Goal: Information Seeking & Learning: Learn about a topic

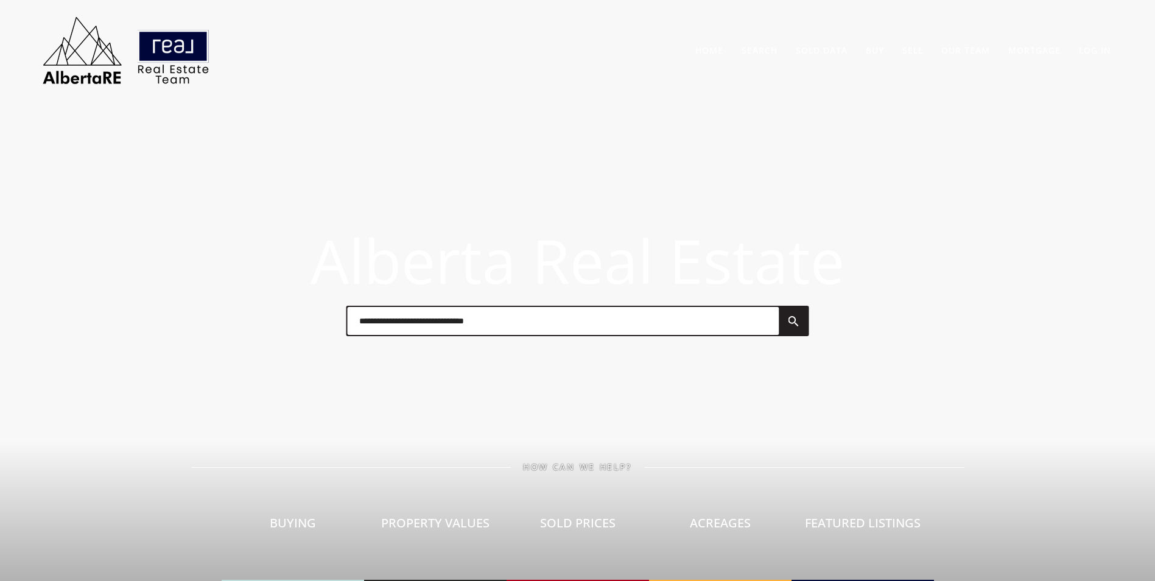
click at [405, 338] on div at bounding box center [577, 320] width 487 height 61
click at [398, 326] on input "text" at bounding box center [563, 321] width 432 height 28
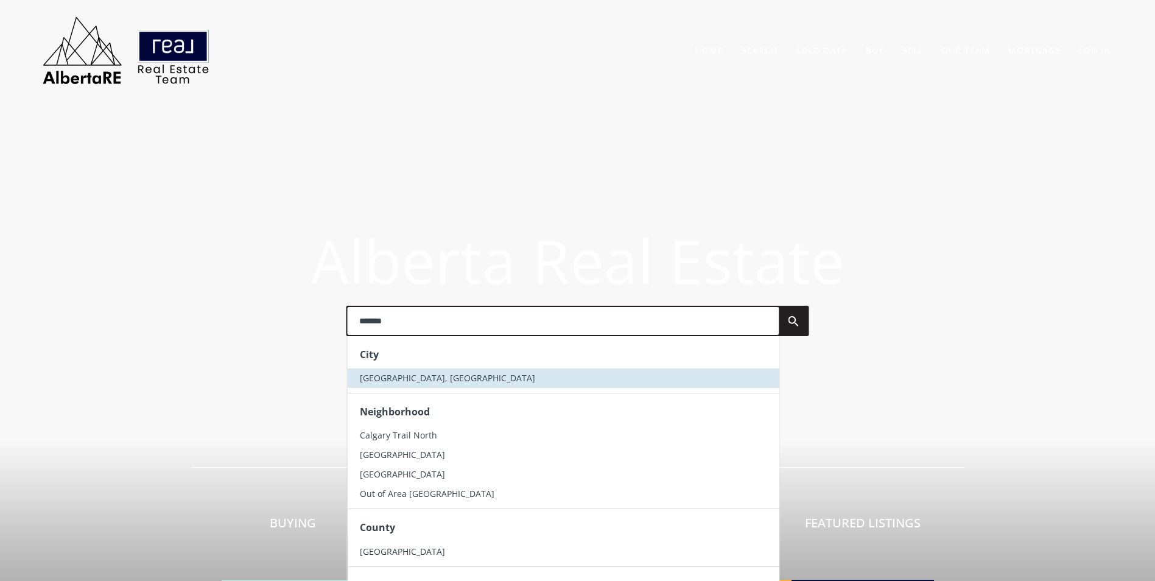
type input "*******"
click at [397, 387] on li "[GEOGRAPHIC_DATA], [GEOGRAPHIC_DATA]" at bounding box center [563, 377] width 432 height 19
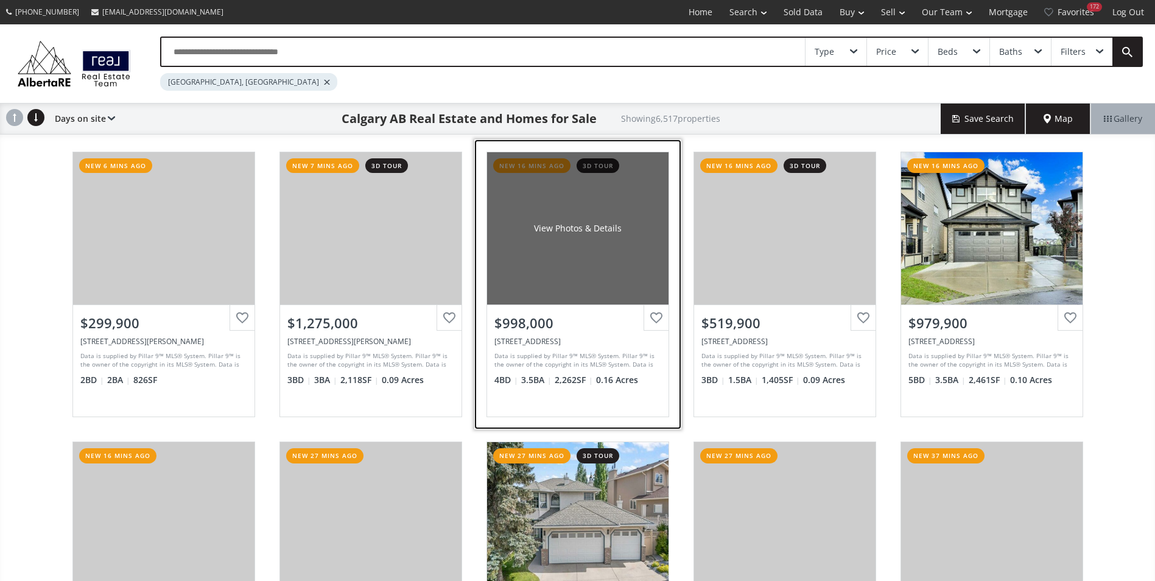
click at [590, 221] on div "View Photos & Details" at bounding box center [577, 228] width 181 height 152
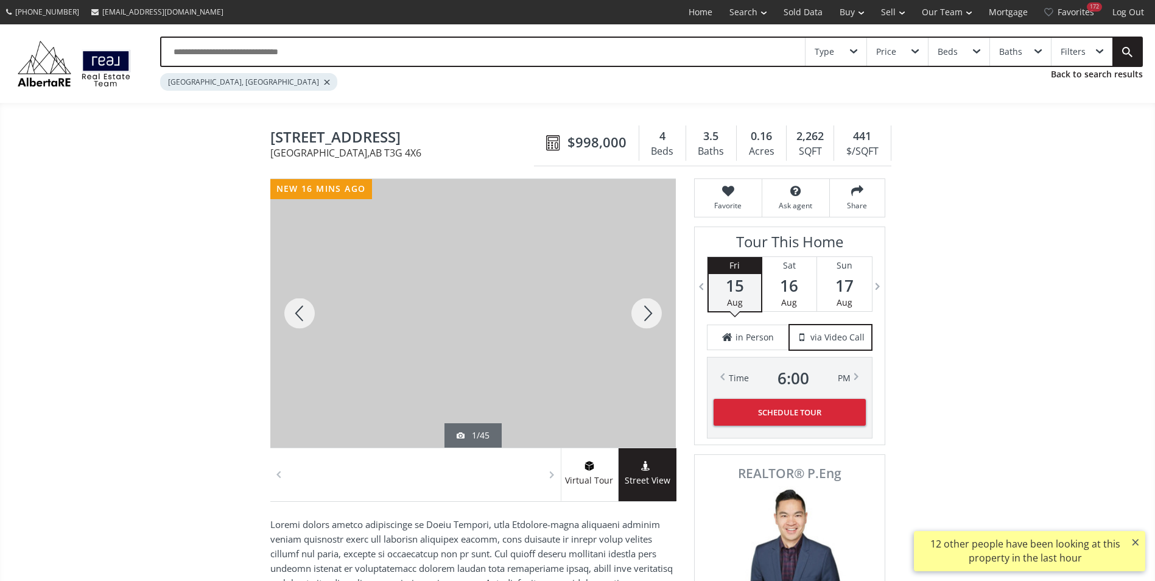
click at [656, 315] on div at bounding box center [646, 313] width 58 height 268
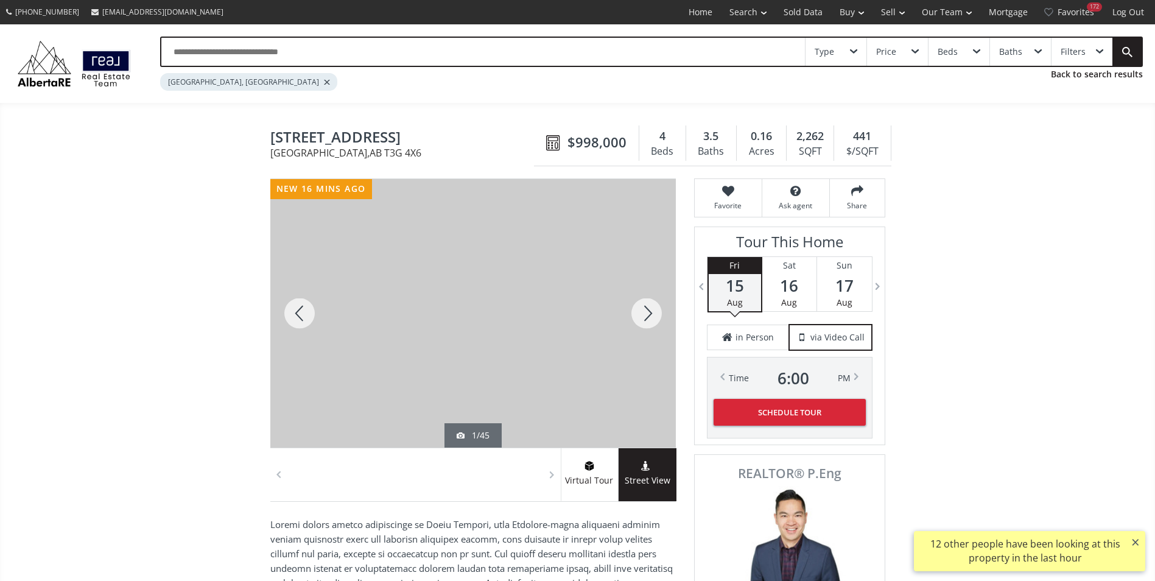
click at [656, 315] on div at bounding box center [646, 313] width 58 height 268
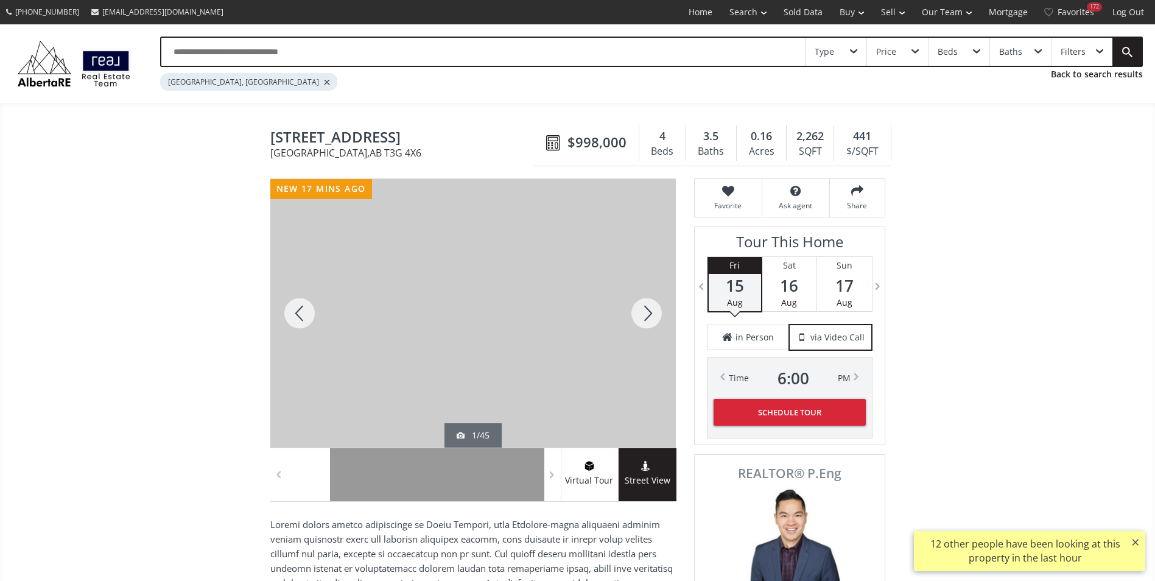
click at [656, 315] on div at bounding box center [646, 313] width 58 height 268
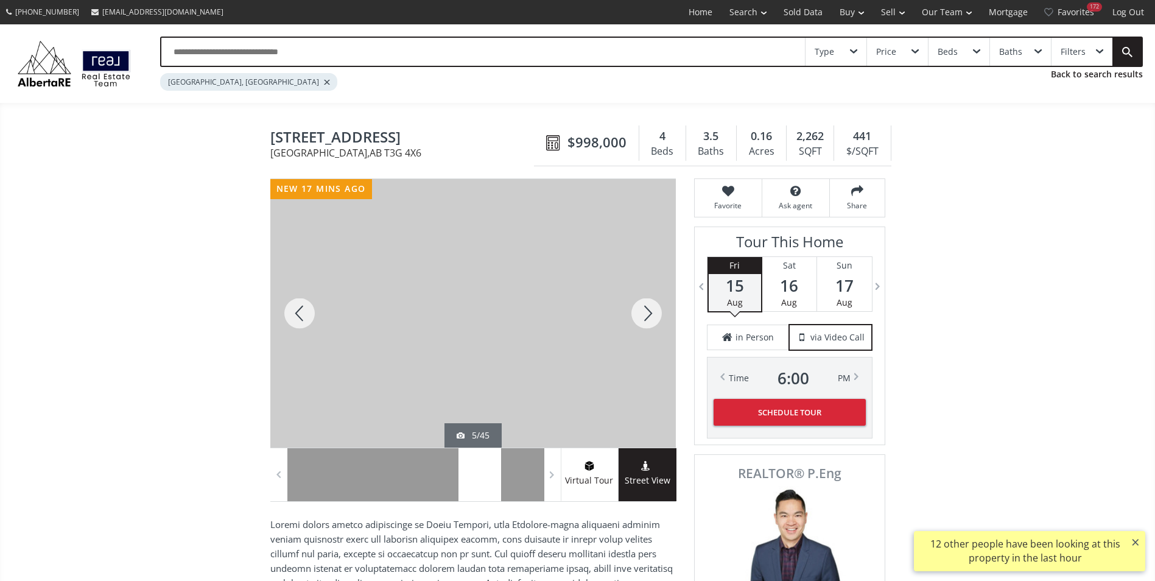
click at [656, 315] on div at bounding box center [646, 313] width 58 height 268
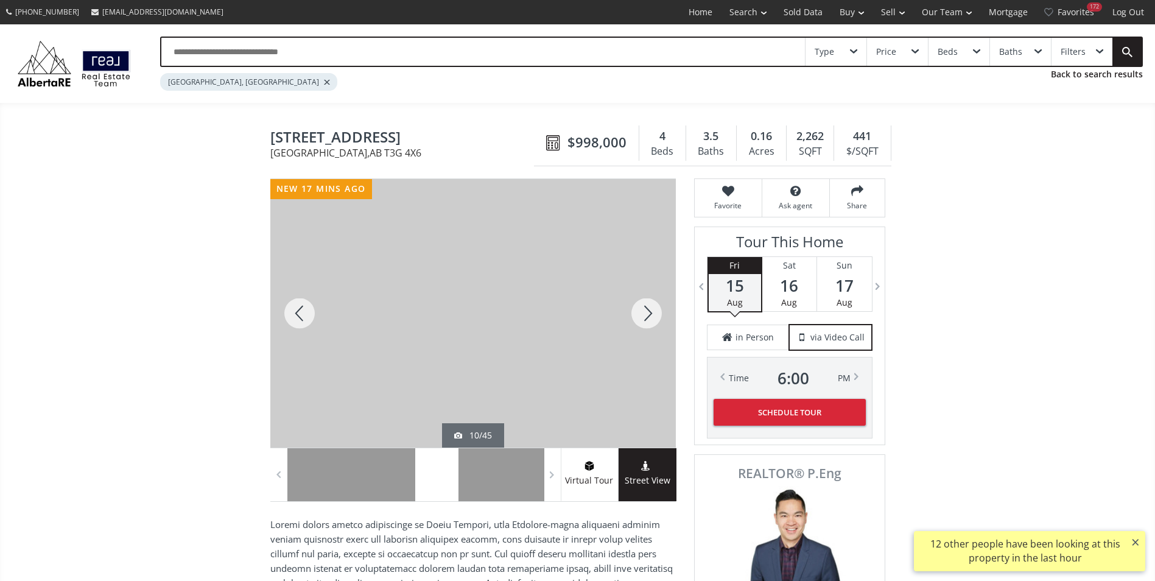
click at [656, 315] on div at bounding box center [646, 313] width 58 height 268
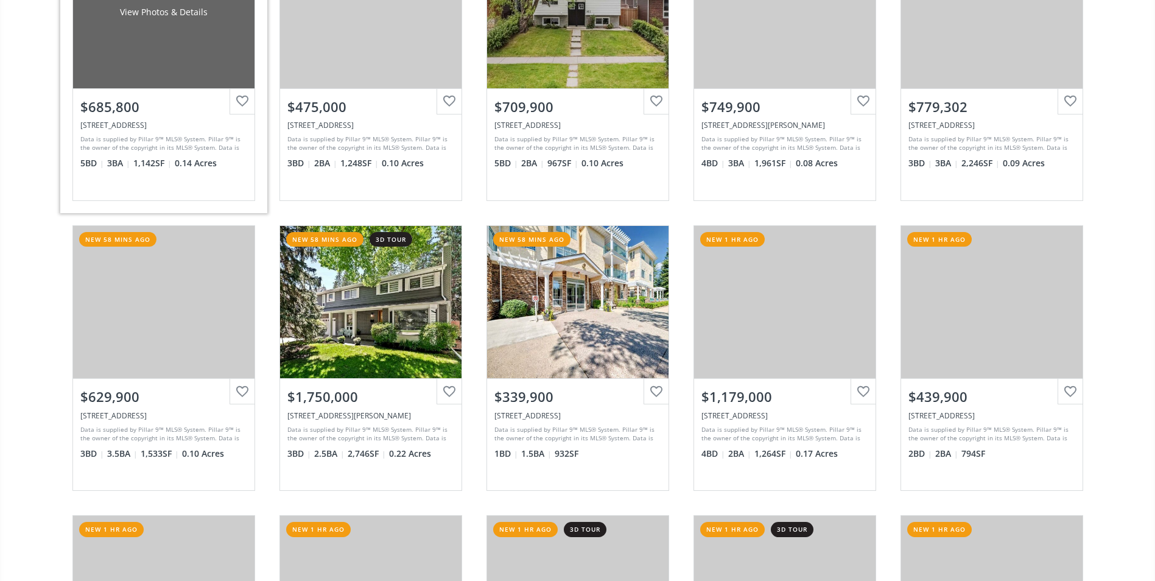
scroll to position [731, 0]
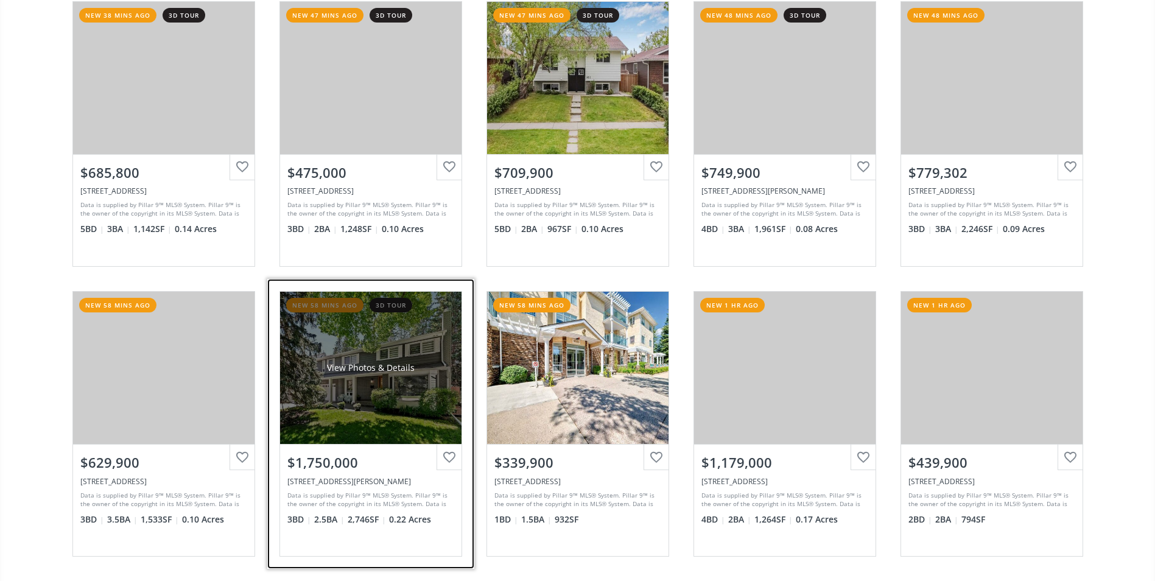
click at [353, 363] on div "View Photos & Details" at bounding box center [371, 368] width 88 height 12
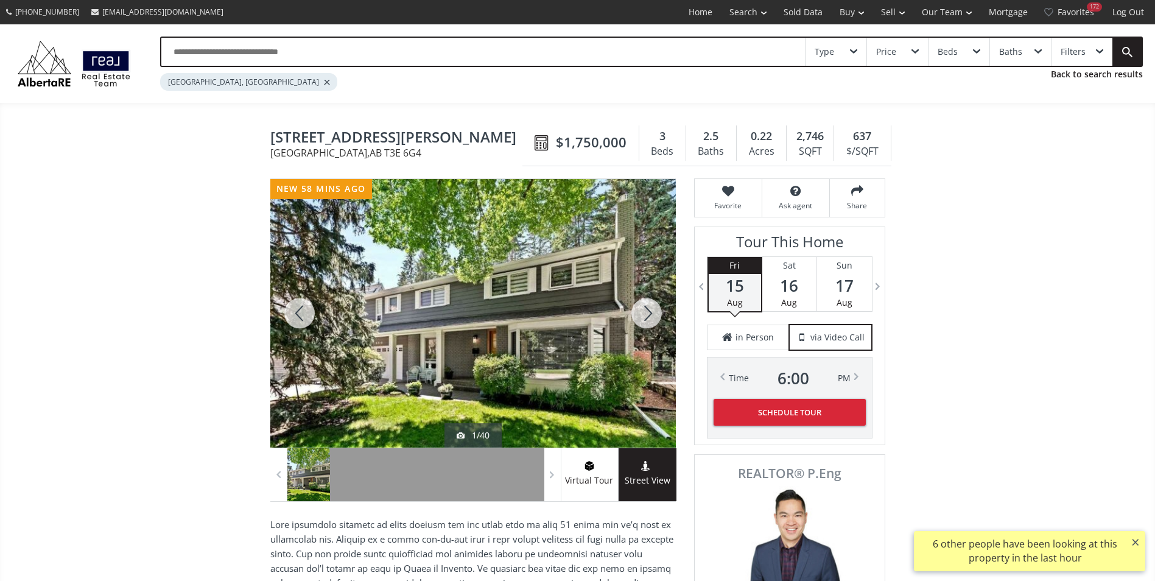
click at [641, 311] on div at bounding box center [646, 313] width 58 height 268
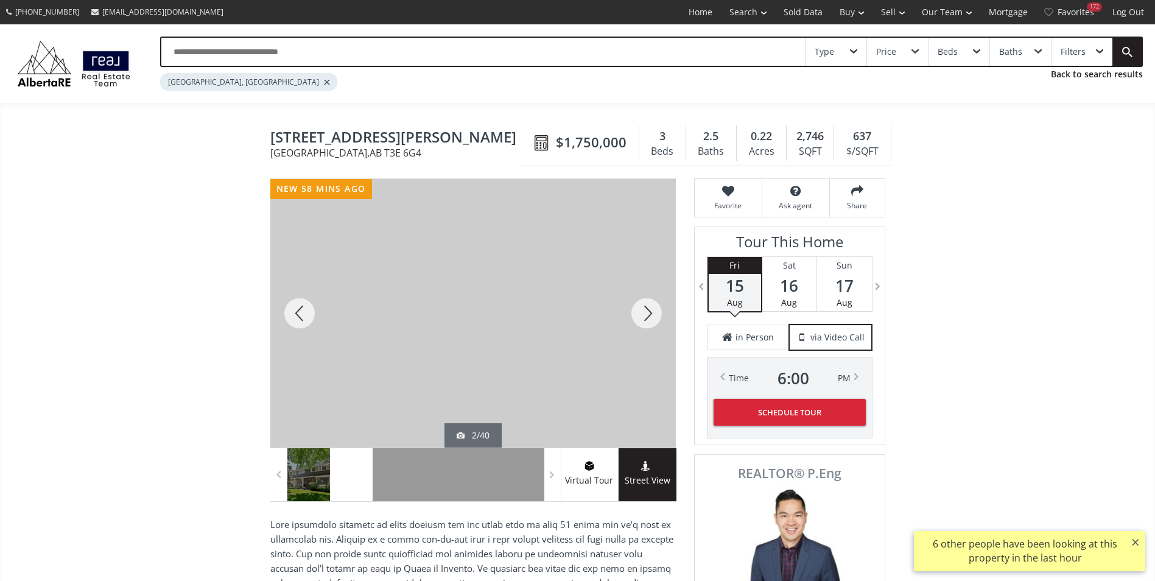
click at [641, 311] on div at bounding box center [646, 313] width 58 height 268
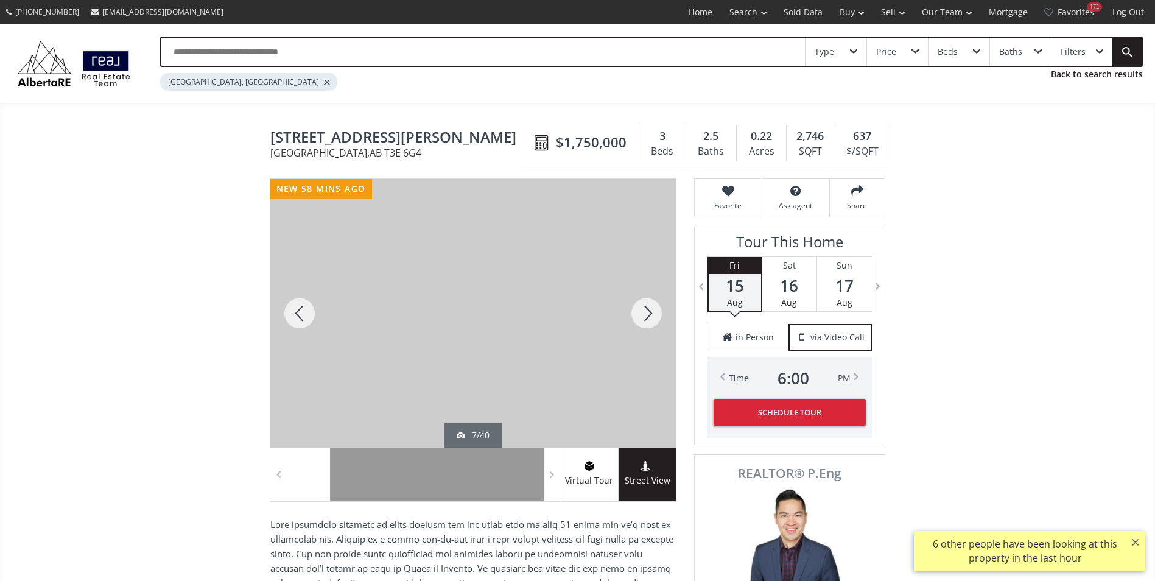
click at [641, 311] on div at bounding box center [646, 313] width 58 height 268
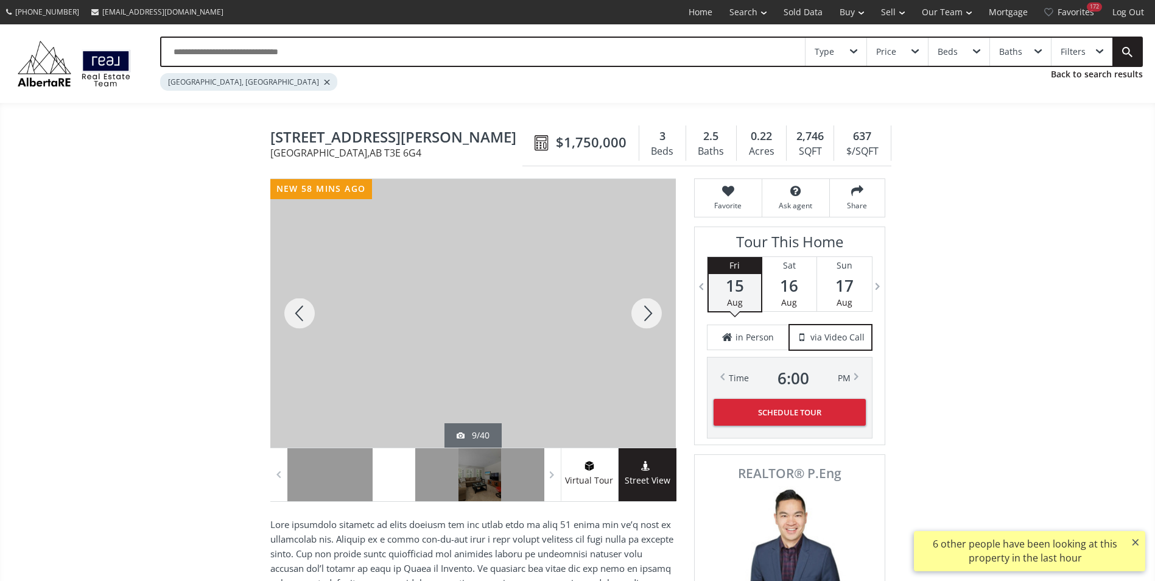
click at [641, 311] on div at bounding box center [646, 313] width 58 height 268
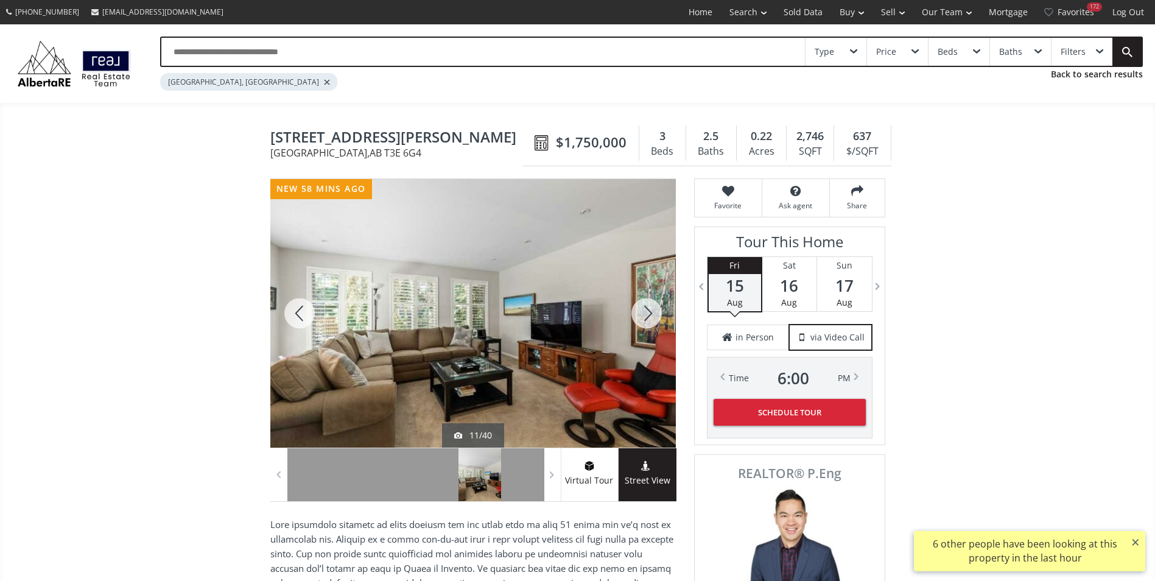
click at [641, 311] on div at bounding box center [646, 313] width 58 height 268
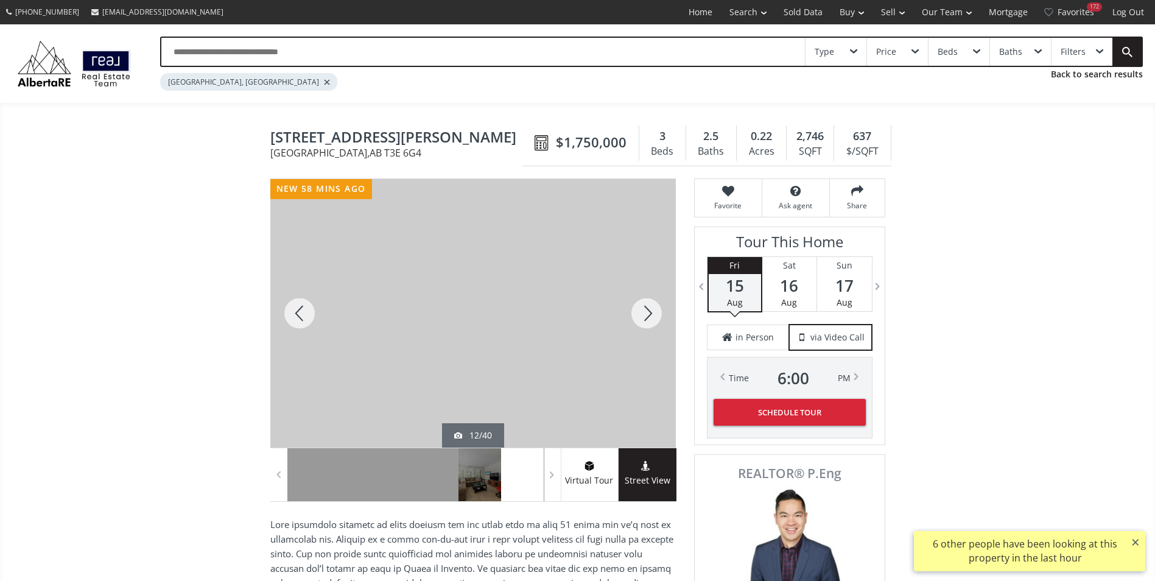
click at [643, 310] on div at bounding box center [646, 313] width 58 height 268
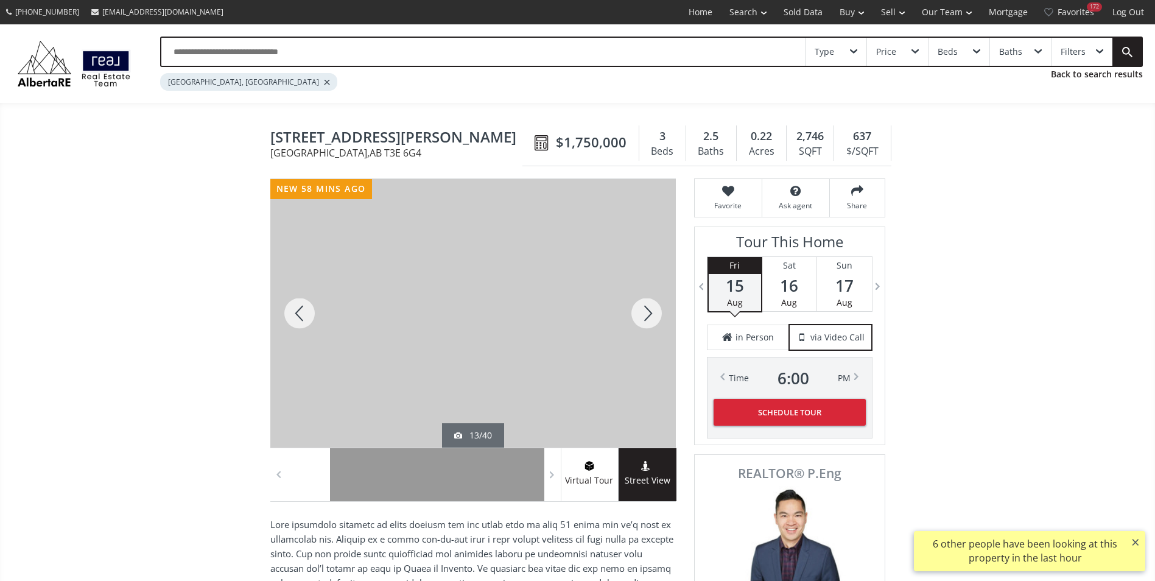
click at [643, 310] on div at bounding box center [646, 313] width 58 height 268
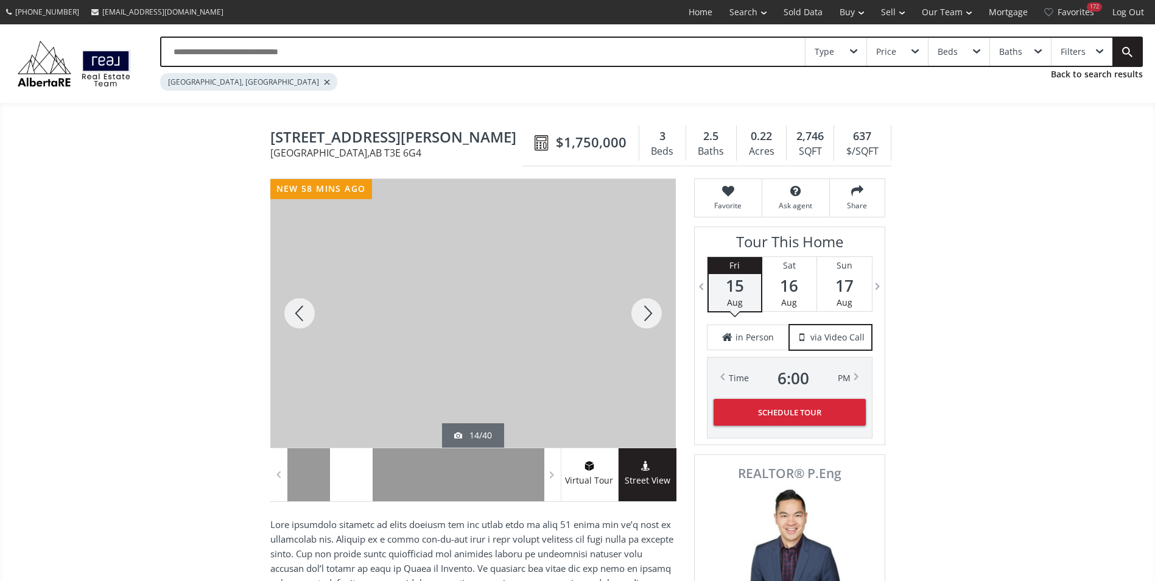
click at [643, 310] on div at bounding box center [646, 313] width 58 height 268
click at [644, 310] on div at bounding box center [646, 313] width 58 height 268
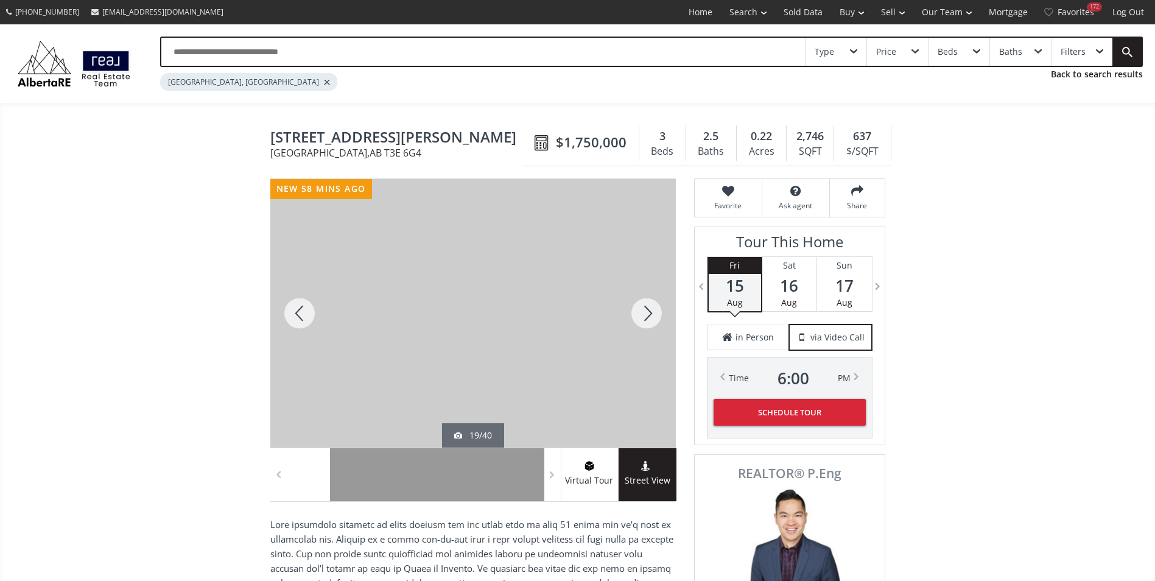
click at [644, 310] on div at bounding box center [646, 313] width 58 height 268
click at [309, 314] on div at bounding box center [299, 313] width 58 height 268
click at [661, 309] on div at bounding box center [646, 313] width 58 height 268
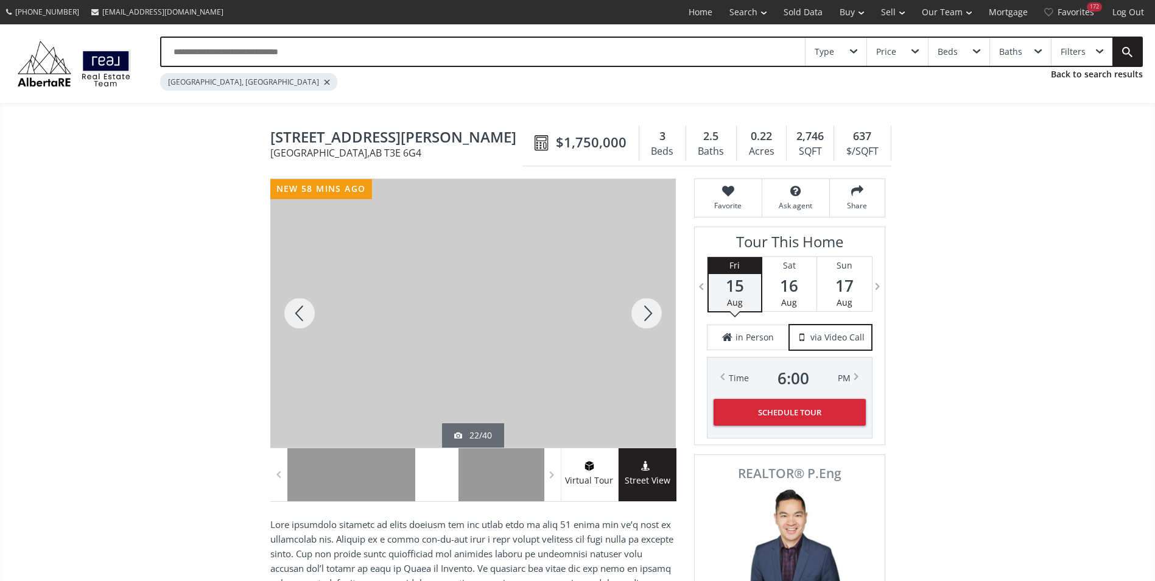
click at [661, 309] on div at bounding box center [646, 313] width 58 height 268
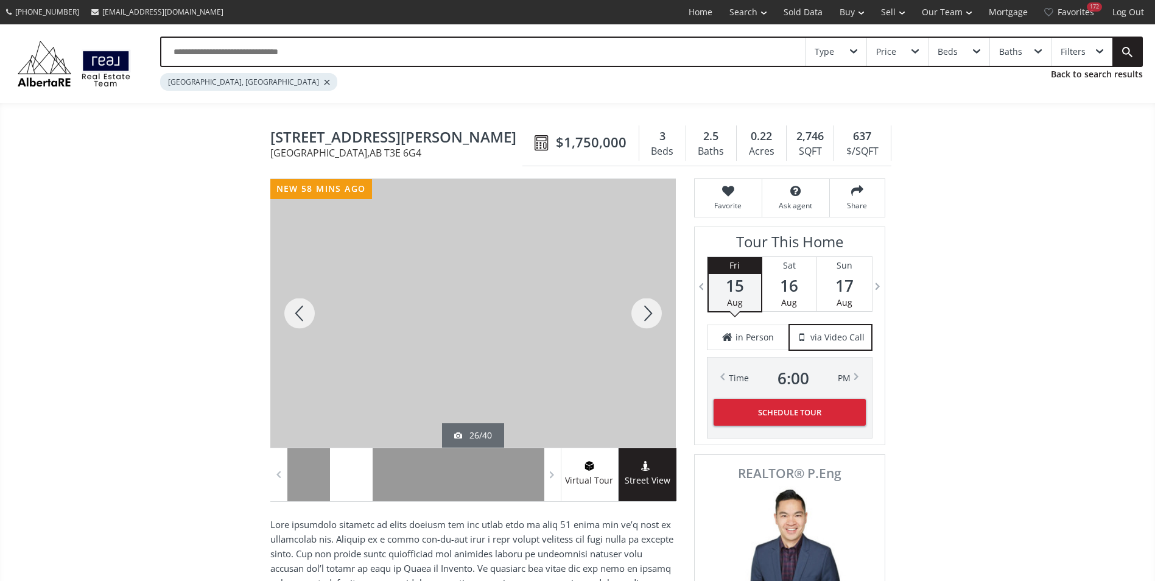
click at [661, 309] on div at bounding box center [646, 313] width 58 height 268
click at [734, 163] on div "$1,750,000 3 Beds 2.5 Baths 0.22 Acres 2,746 SQFT 637 $/SQFT" at bounding box center [706, 144] width 369 height 46
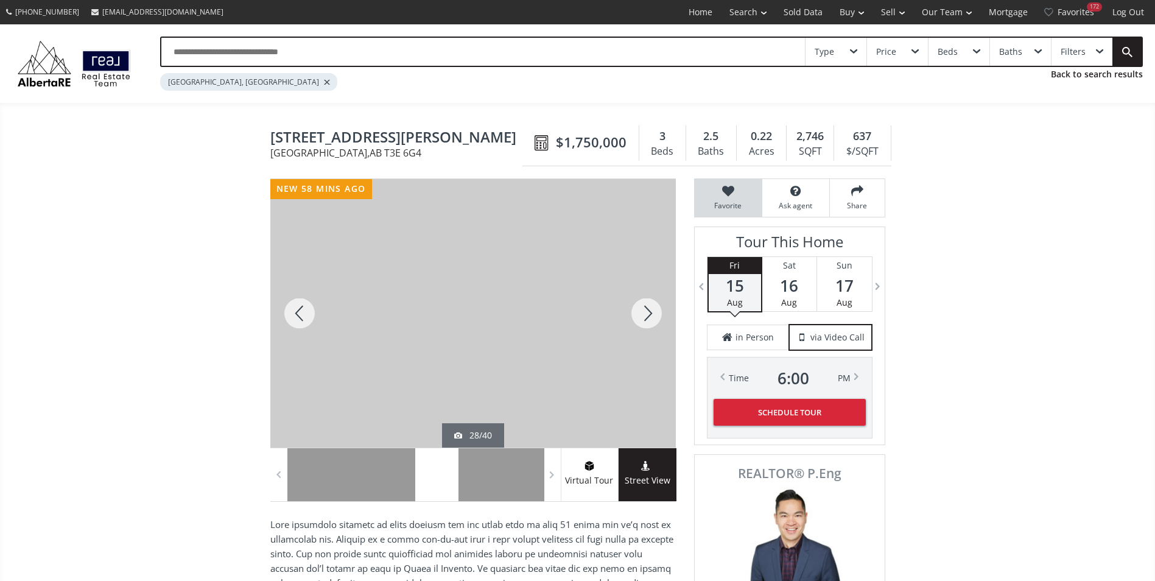
click at [735, 205] on span "Favorite" at bounding box center [728, 205] width 55 height 10
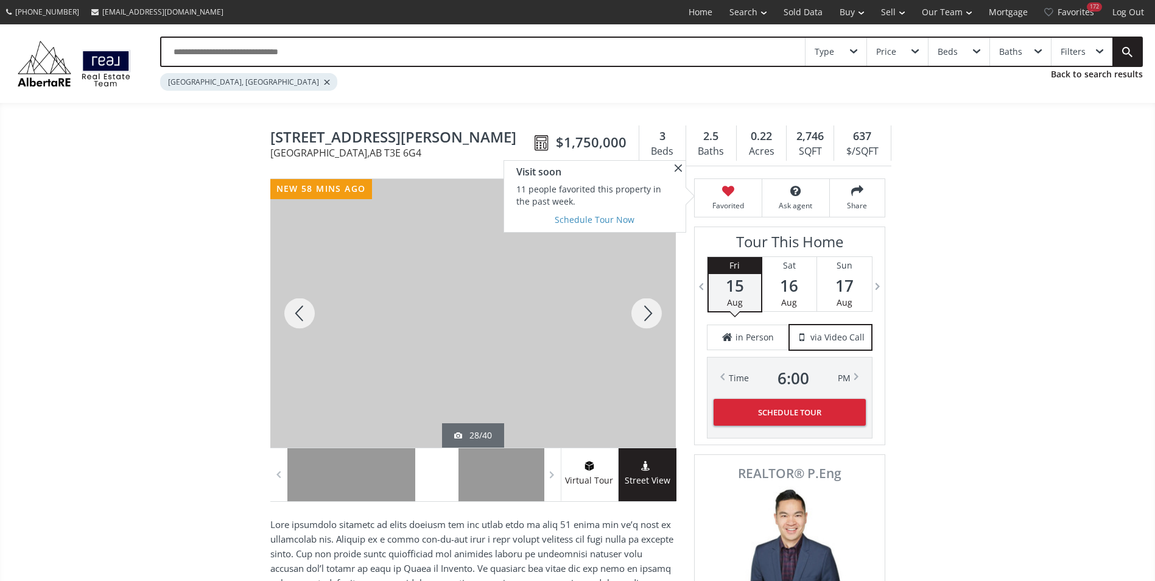
click at [657, 329] on div at bounding box center [646, 313] width 58 height 268
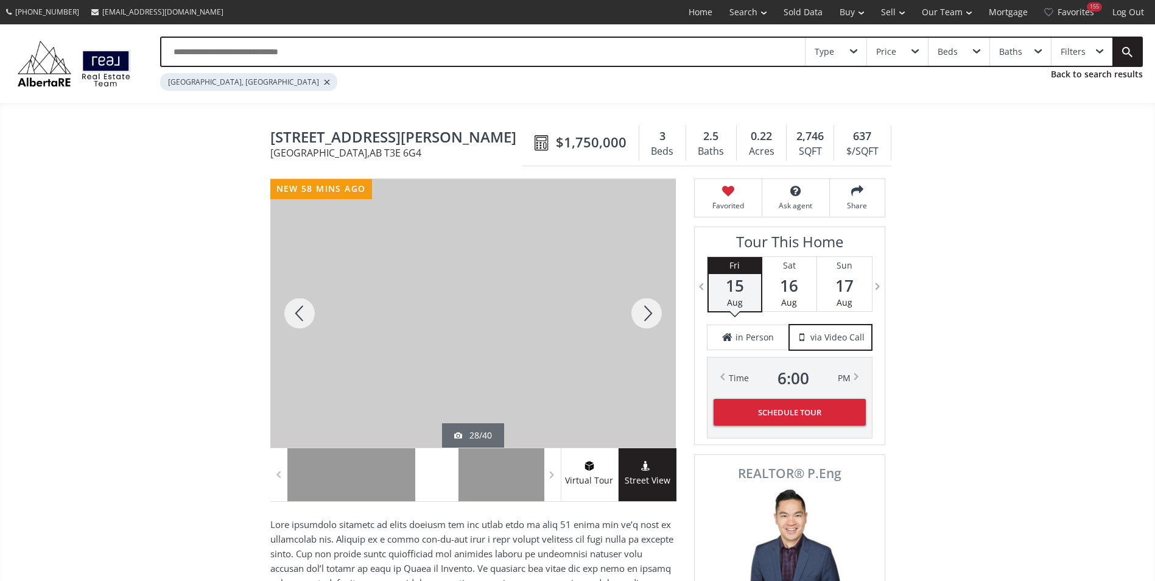
click at [652, 318] on div at bounding box center [646, 313] width 58 height 268
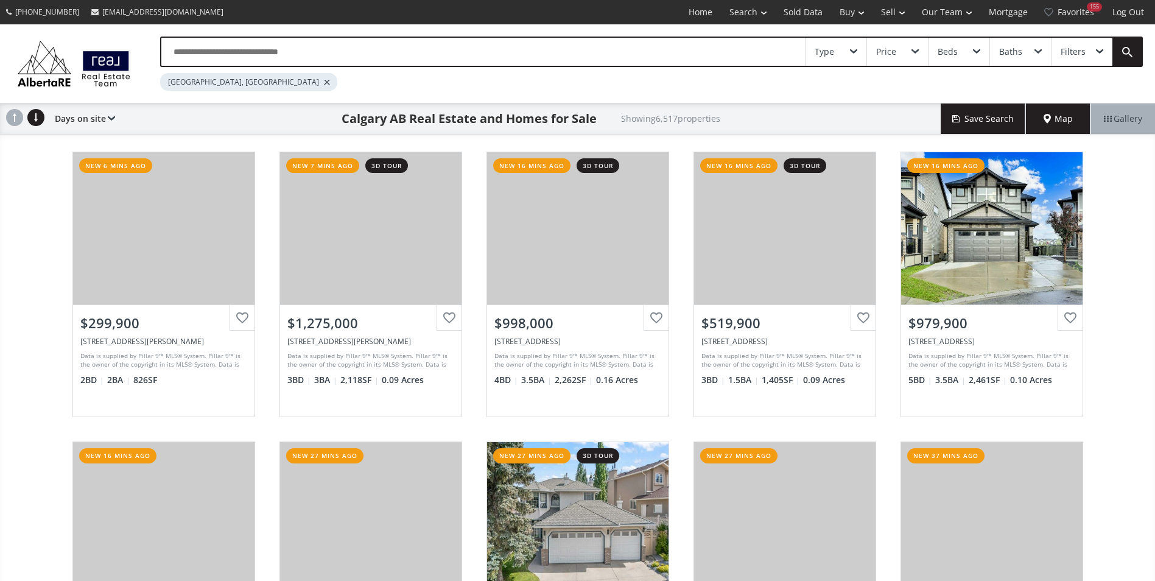
click at [217, 47] on input "text" at bounding box center [482, 52] width 643 height 28
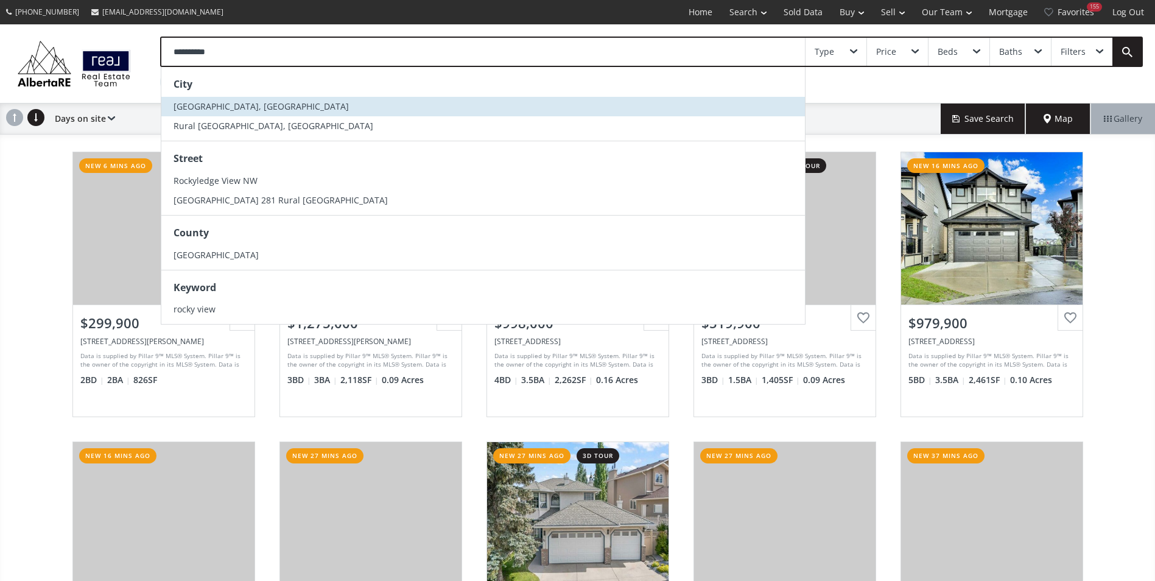
type input "**********"
click at [253, 108] on span "Rocky View County, AB" at bounding box center [260, 106] width 175 height 12
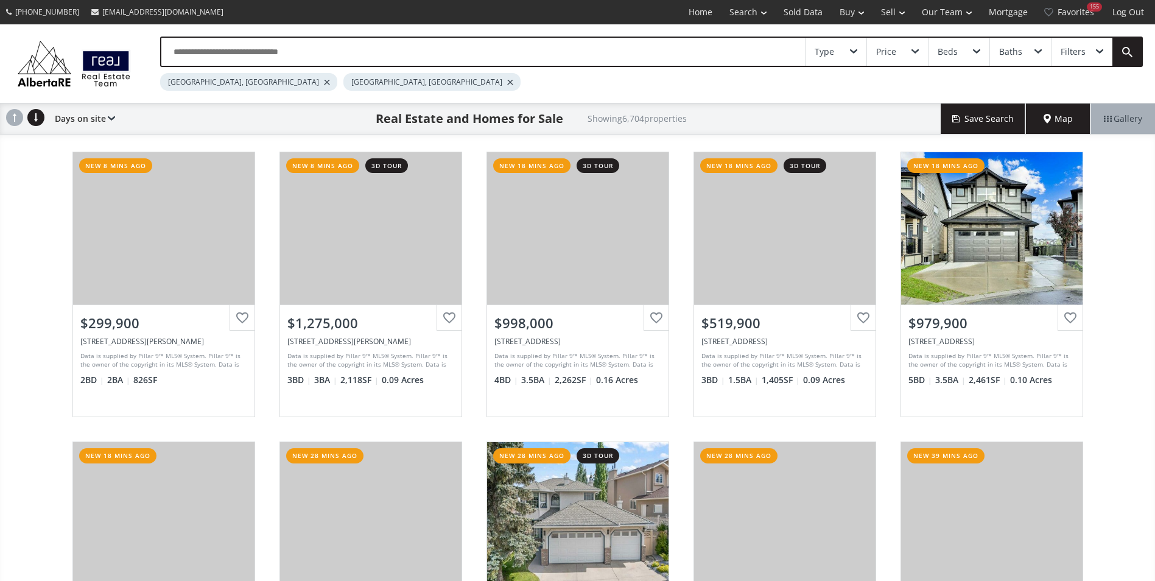
click at [218, 85] on div "[GEOGRAPHIC_DATA], [GEOGRAPHIC_DATA]" at bounding box center [248, 82] width 177 height 18
click at [324, 83] on div at bounding box center [327, 82] width 6 height 5
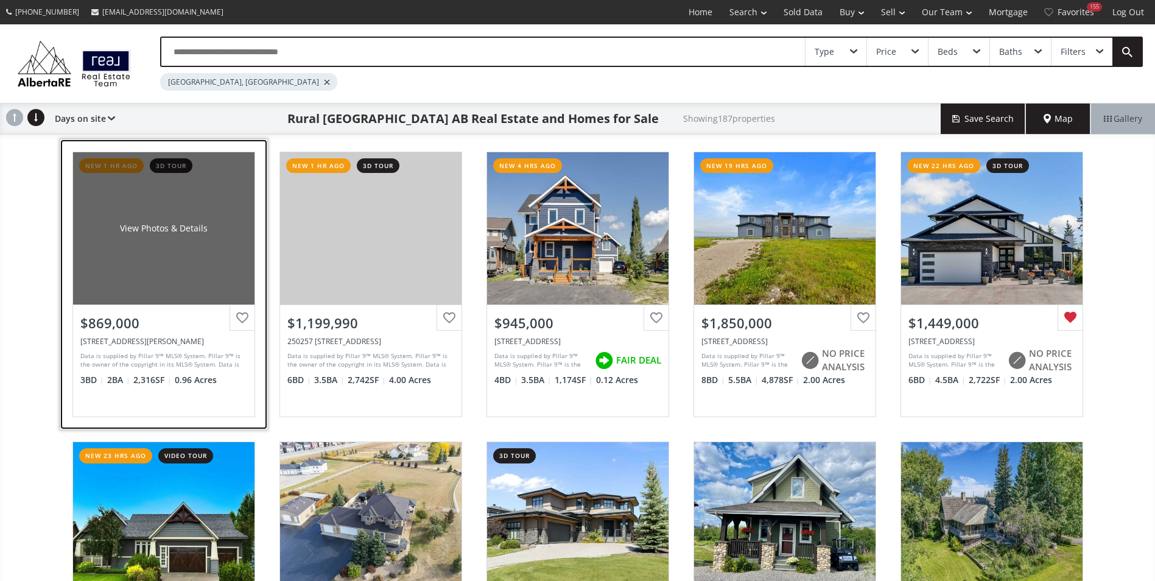
click at [184, 215] on div "View Photos & Details" at bounding box center [163, 228] width 181 height 152
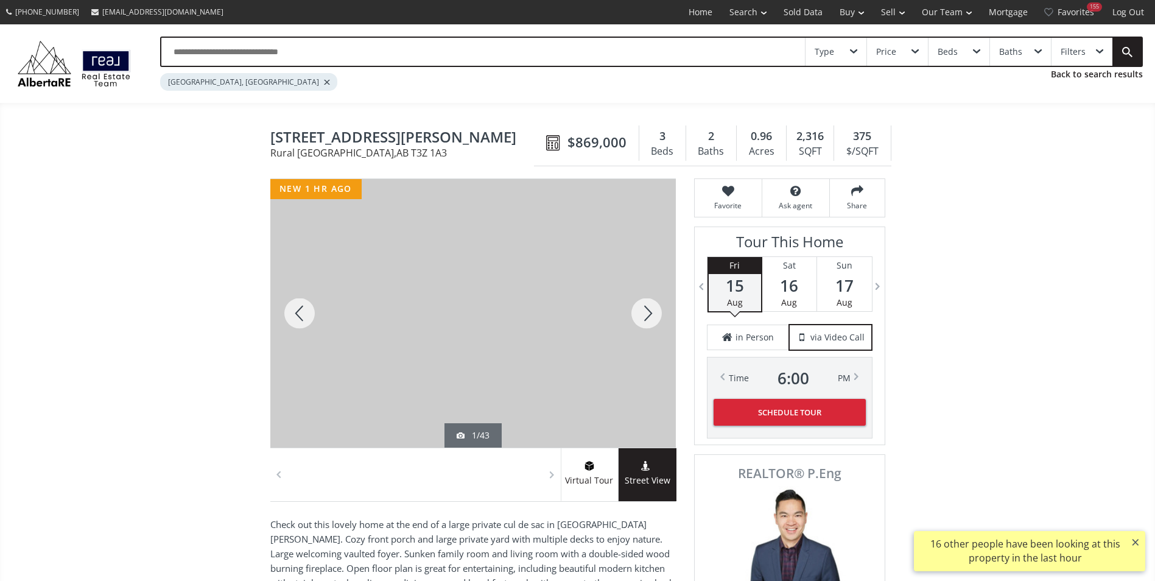
drag, startPoint x: 668, startPoint y: 315, endPoint x: 650, endPoint y: 314, distance: 17.7
click at [661, 315] on div at bounding box center [646, 313] width 58 height 268
click at [650, 314] on div at bounding box center [646, 313] width 58 height 268
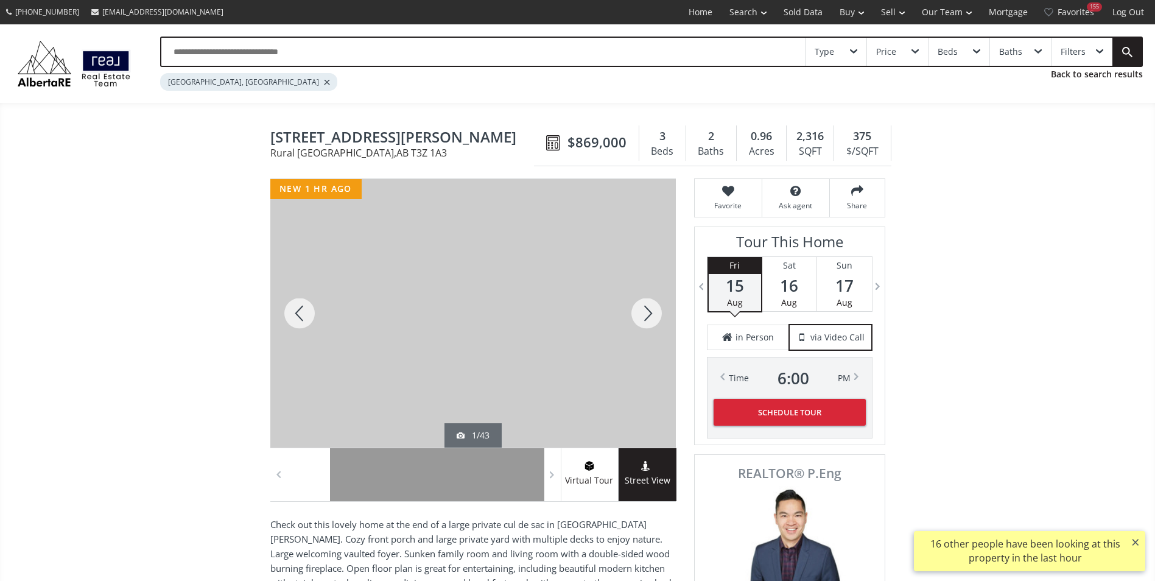
click at [650, 314] on div at bounding box center [646, 313] width 58 height 268
click at [643, 314] on div at bounding box center [646, 313] width 58 height 268
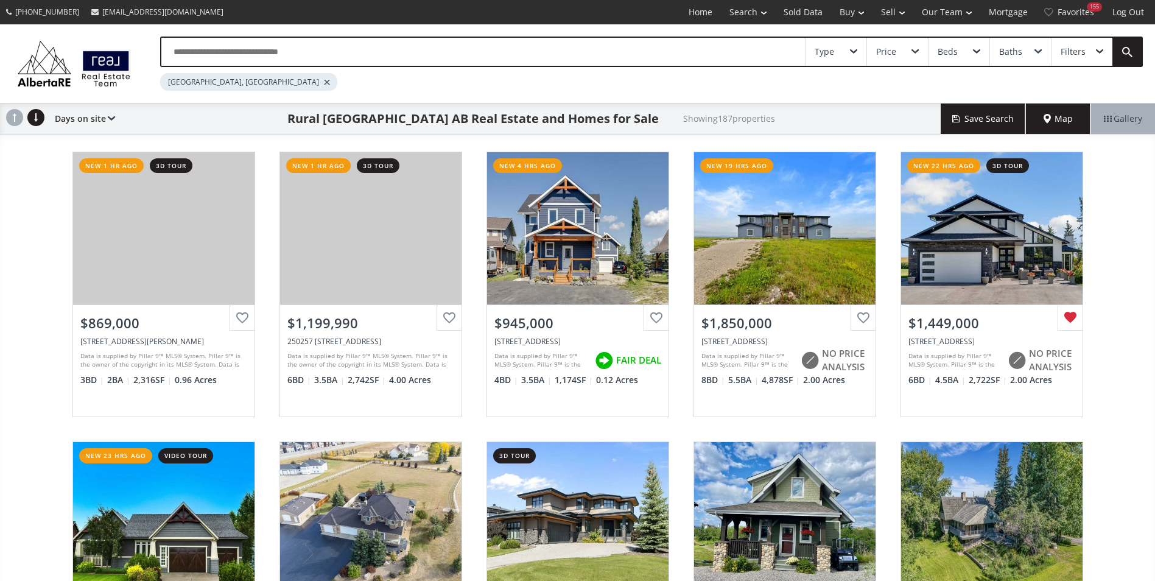
click at [244, 61] on input "text" at bounding box center [482, 52] width 643 height 28
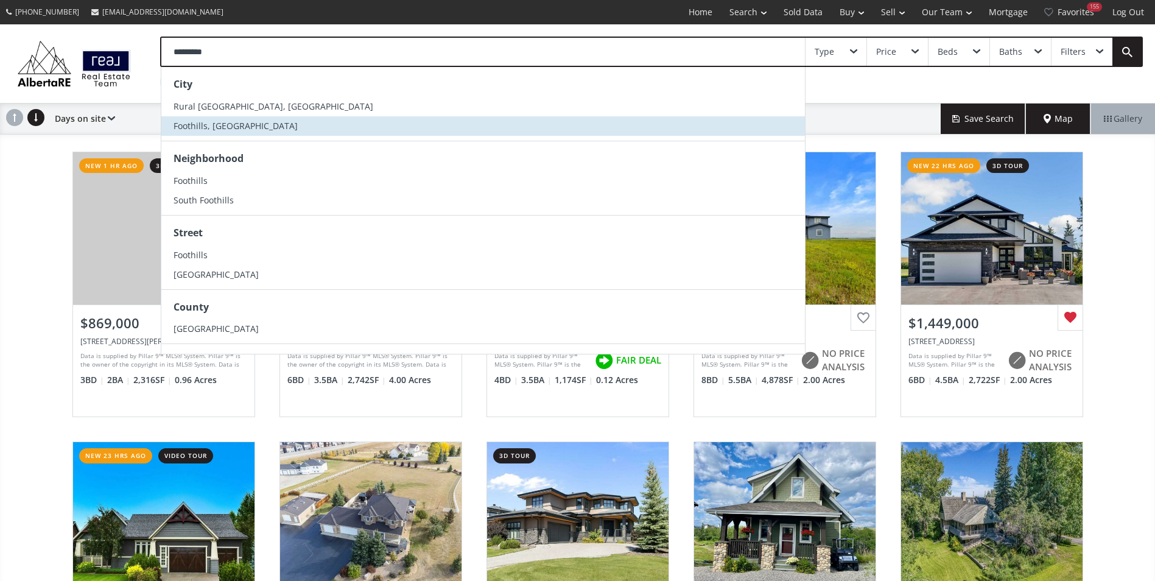
type input "*********"
click at [268, 124] on li "Foothills, AB" at bounding box center [482, 125] width 643 height 19
